Goal: Check status: Check status

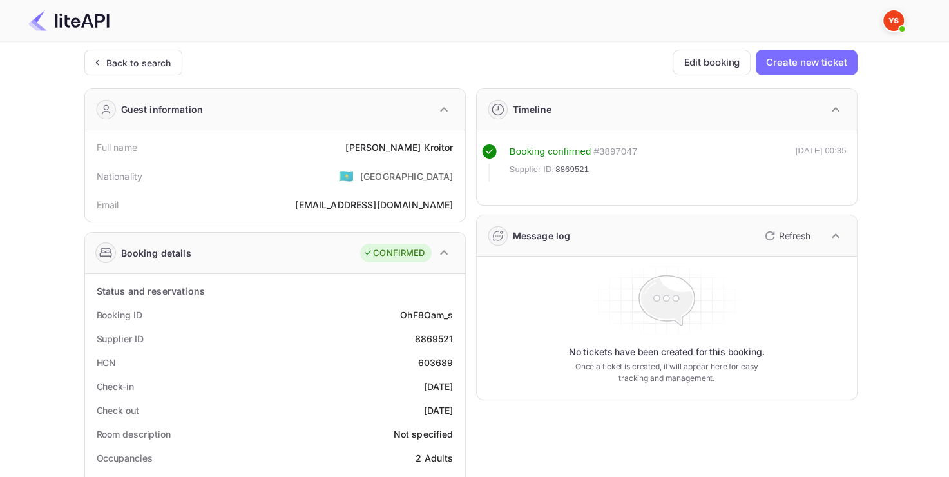
click at [117, 62] on div "Back to search" at bounding box center [138, 63] width 65 height 14
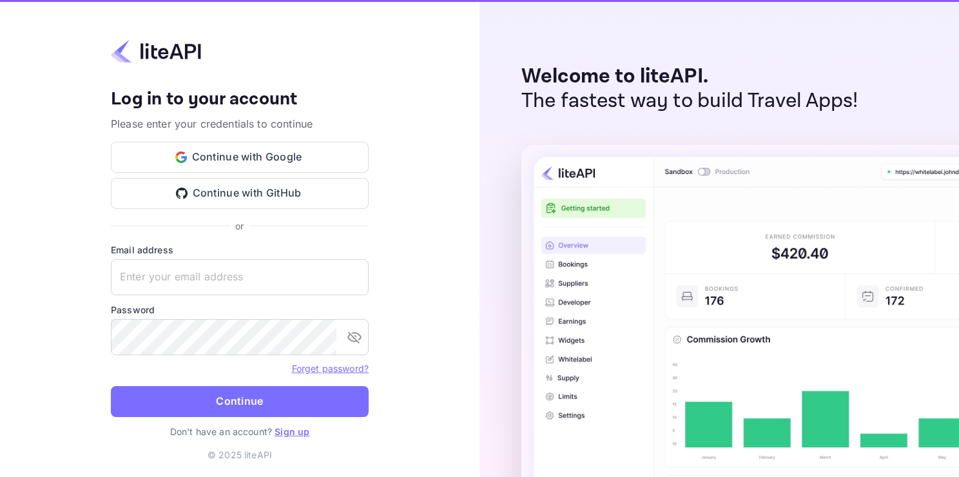
type input "[EMAIL_ADDRESS][DOMAIN_NAME]"
click at [233, 178] on button "Continue with GitHub" at bounding box center [240, 193] width 258 height 31
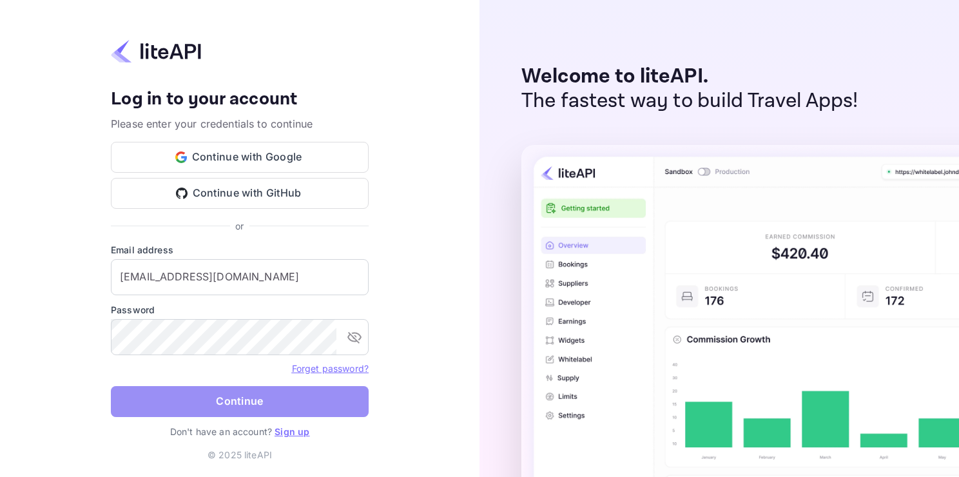
click at [247, 405] on button "Continue" at bounding box center [240, 401] width 258 height 31
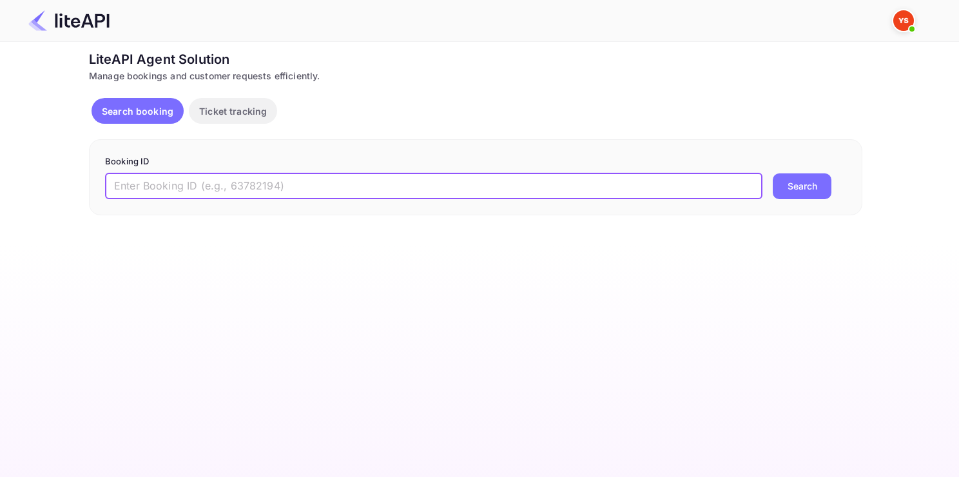
click at [306, 193] on input "text" at bounding box center [433, 186] width 657 height 26
paste input "8219299"
type input "8219299"
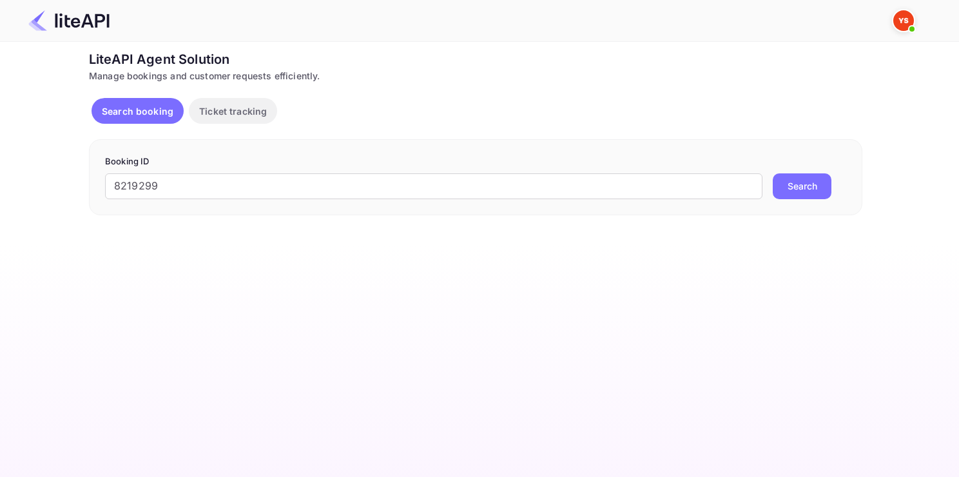
click at [786, 179] on button "Search" at bounding box center [802, 186] width 59 height 26
